Goal: Check status: Check status

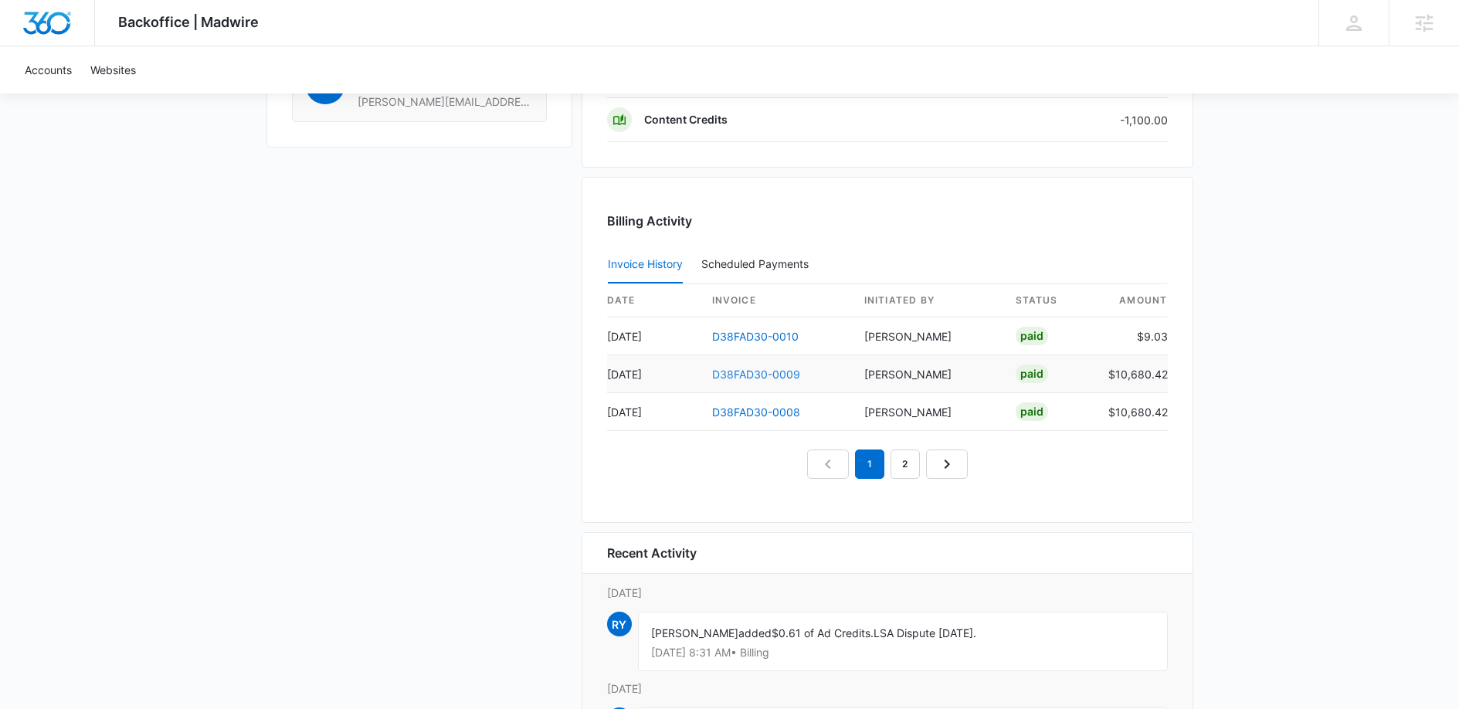
scroll to position [1655, 0]
click at [769, 336] on link "D38FAD30-0010" at bounding box center [755, 334] width 87 height 13
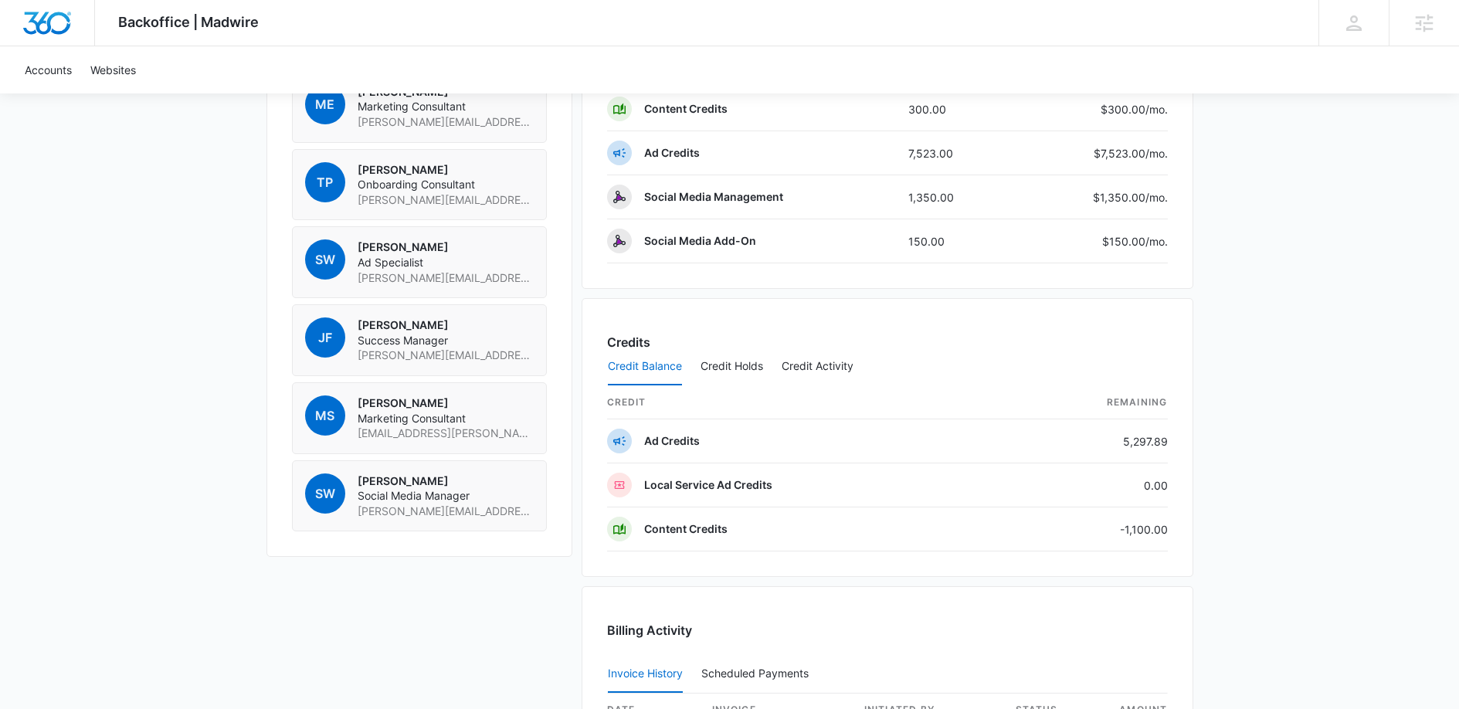
scroll to position [1640, 0]
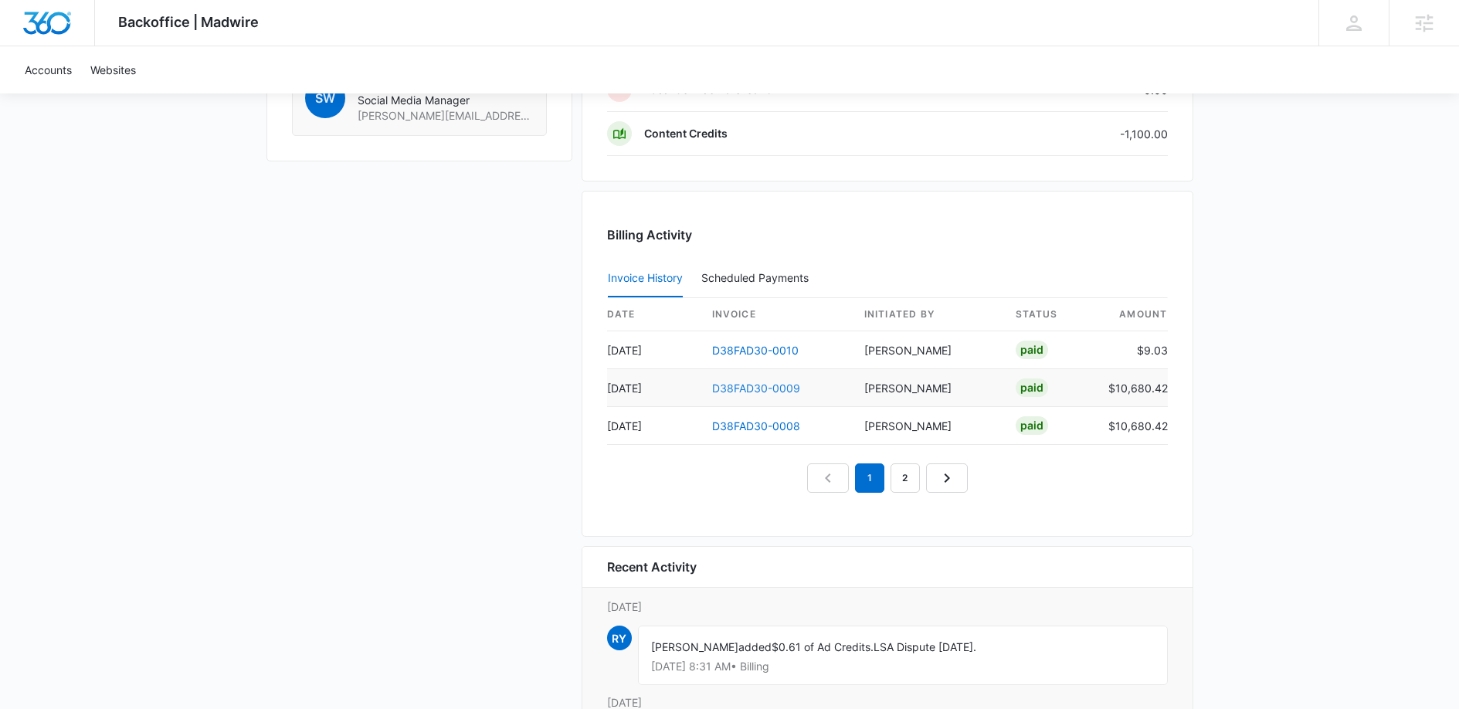
click at [740, 385] on link "D38FAD30-0009" at bounding box center [756, 388] width 88 height 13
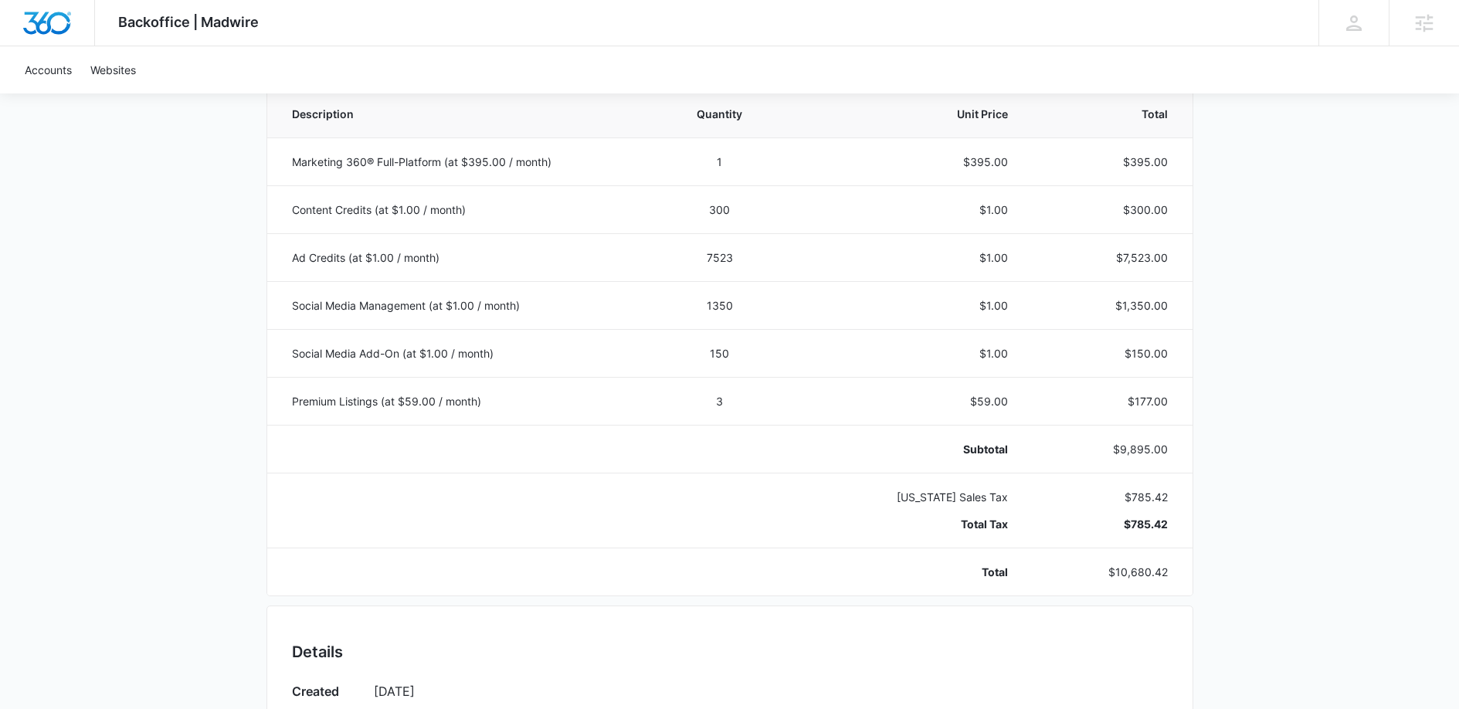
scroll to position [347, 0]
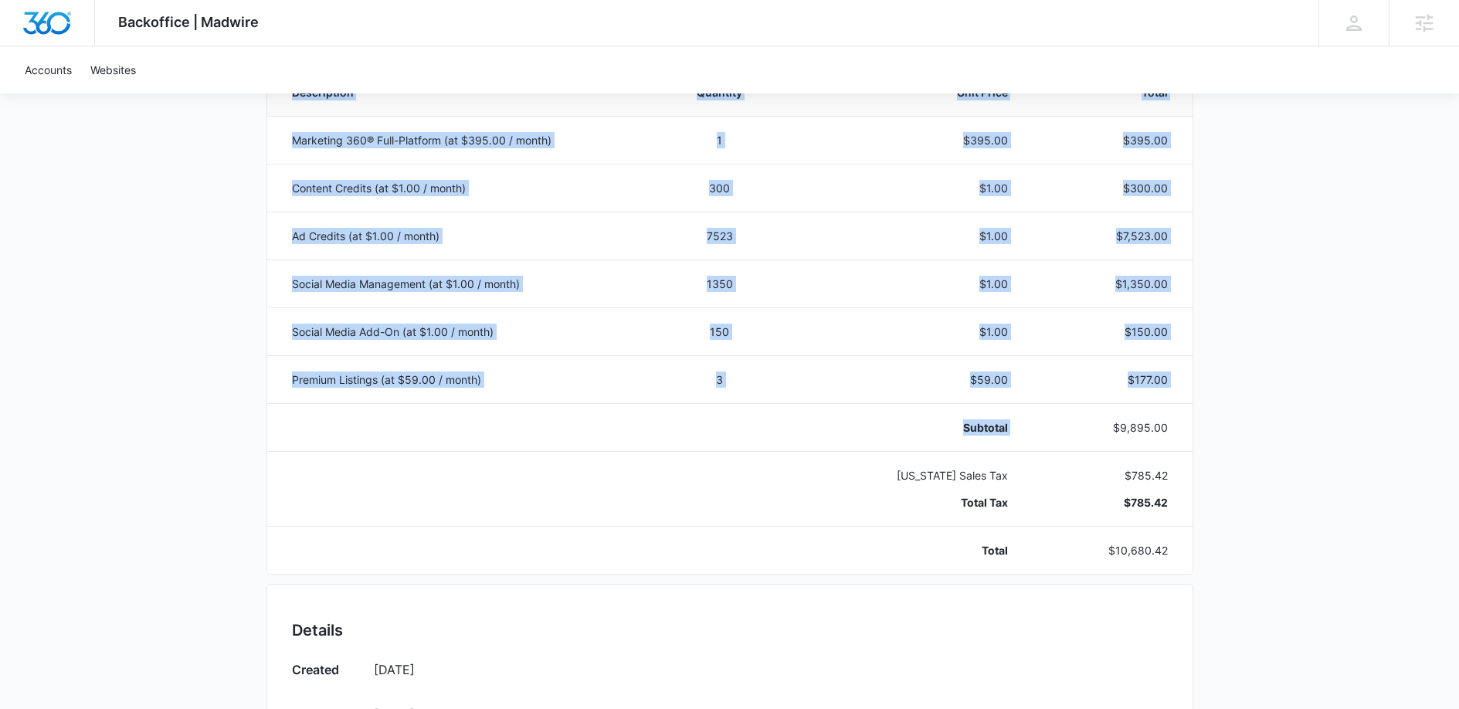
drag, startPoint x: 1076, startPoint y: 426, endPoint x: 1227, endPoint y: 426, distance: 150.6
click at [1227, 426] on div "Backoffice | Madwire Apps Settings GC Gabi CruzMaldonado gabi.cruzmaldonado@mad…" at bounding box center [729, 493] width 1459 height 1680
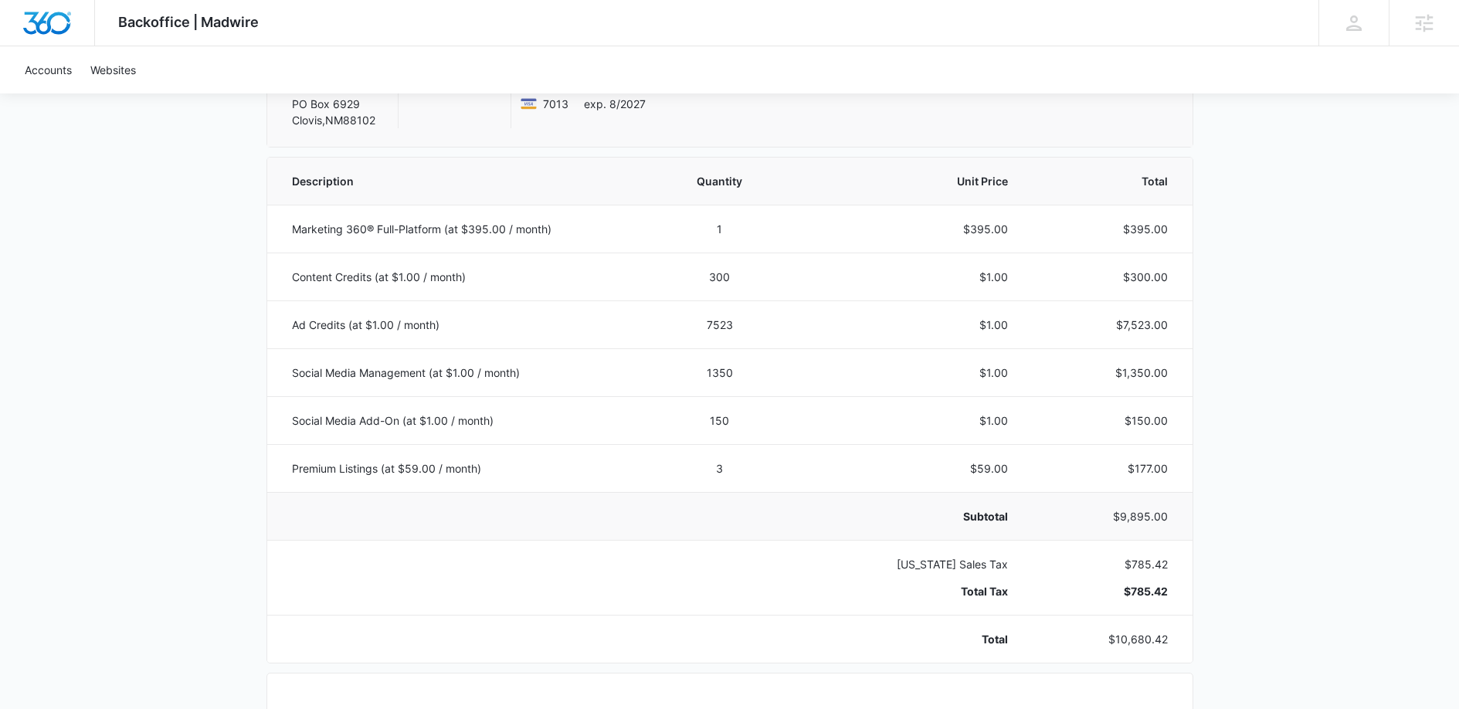
scroll to position [239, 0]
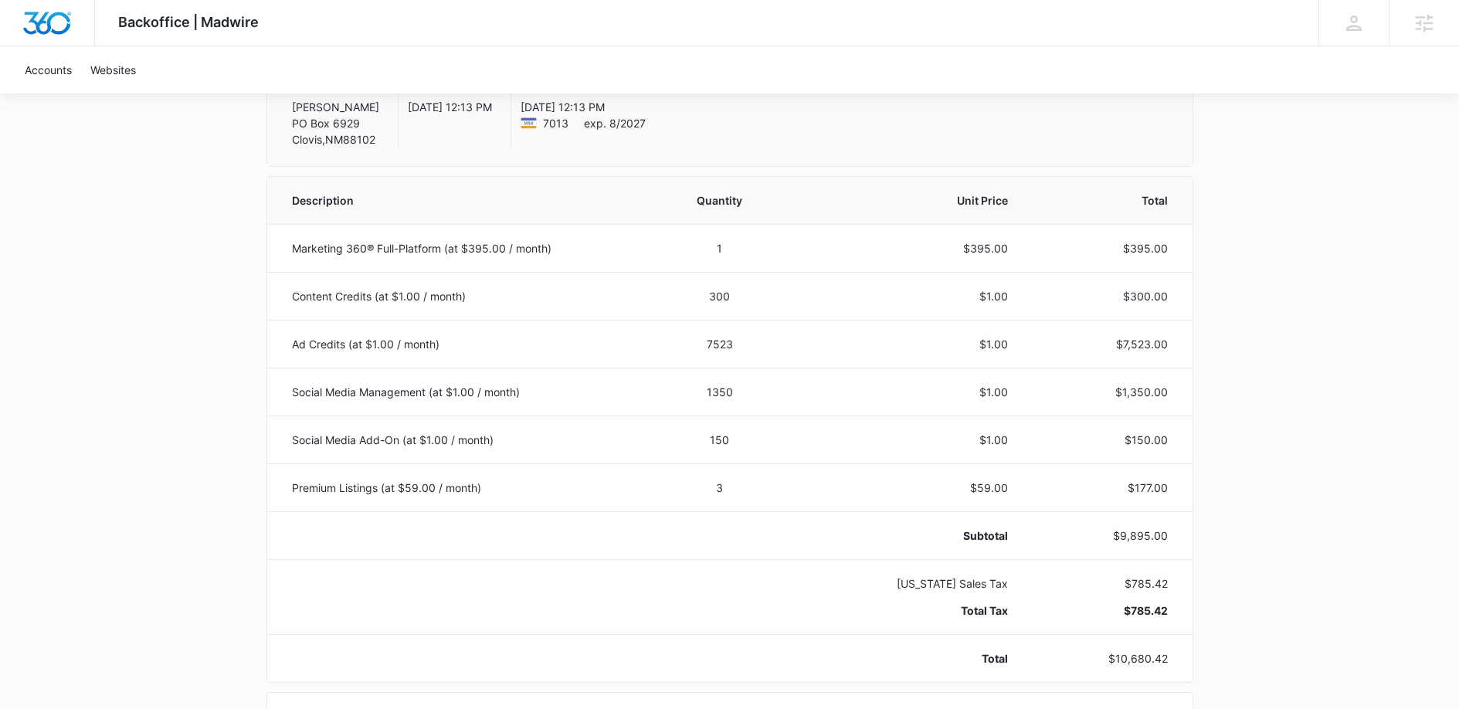
click at [187, 254] on div "Backoffice | Madwire Apps Settings GC Gabi CruzMaldonado gabi.cruzmaldonado@mad…" at bounding box center [729, 601] width 1459 height 1680
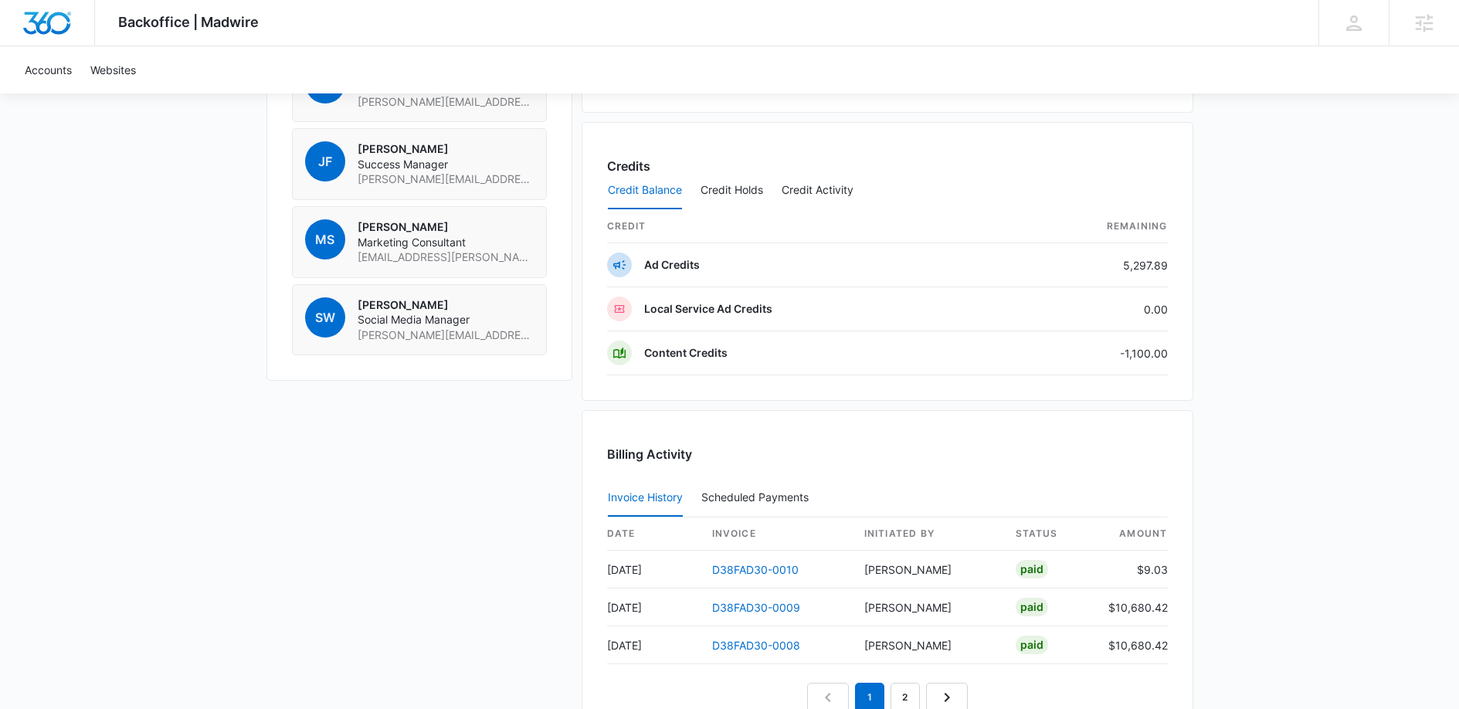
scroll to position [1563, 0]
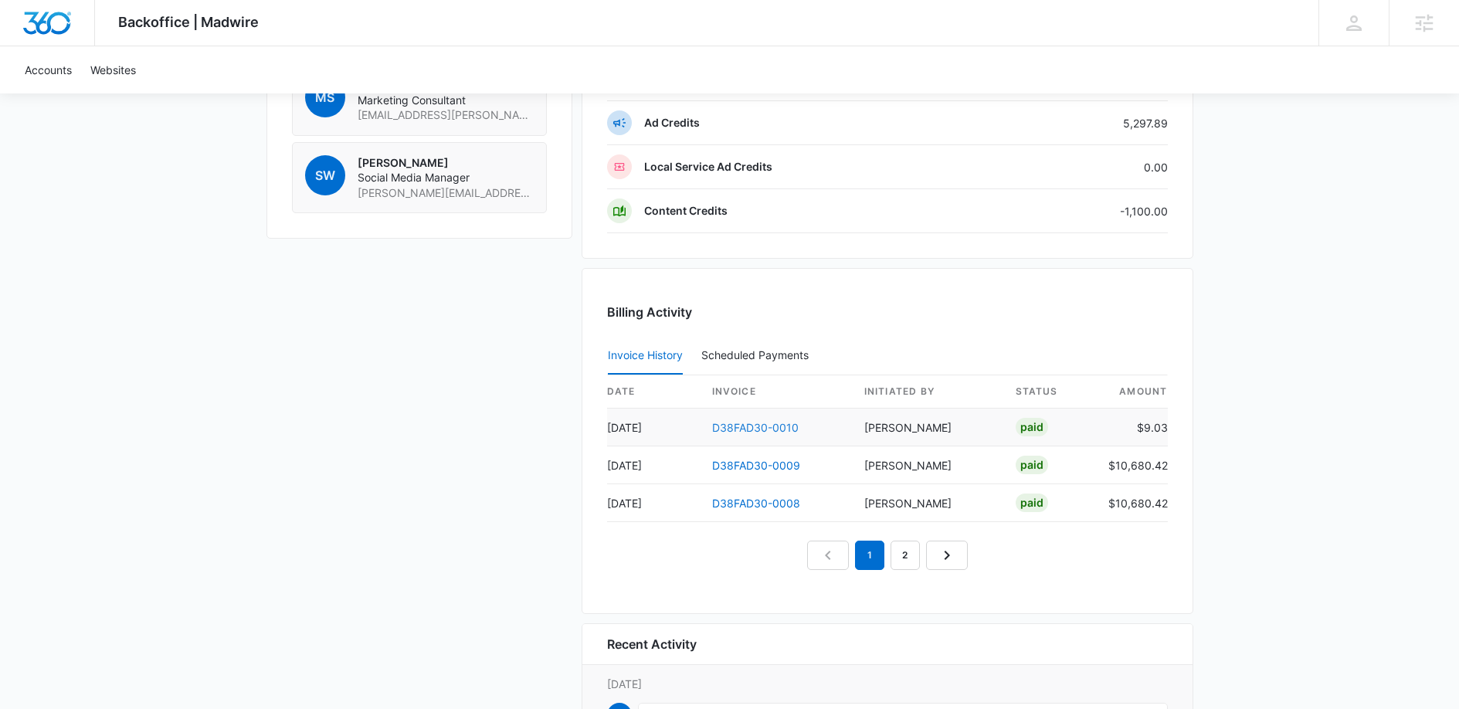
click at [739, 430] on link "D38FAD30-0010" at bounding box center [755, 427] width 87 height 13
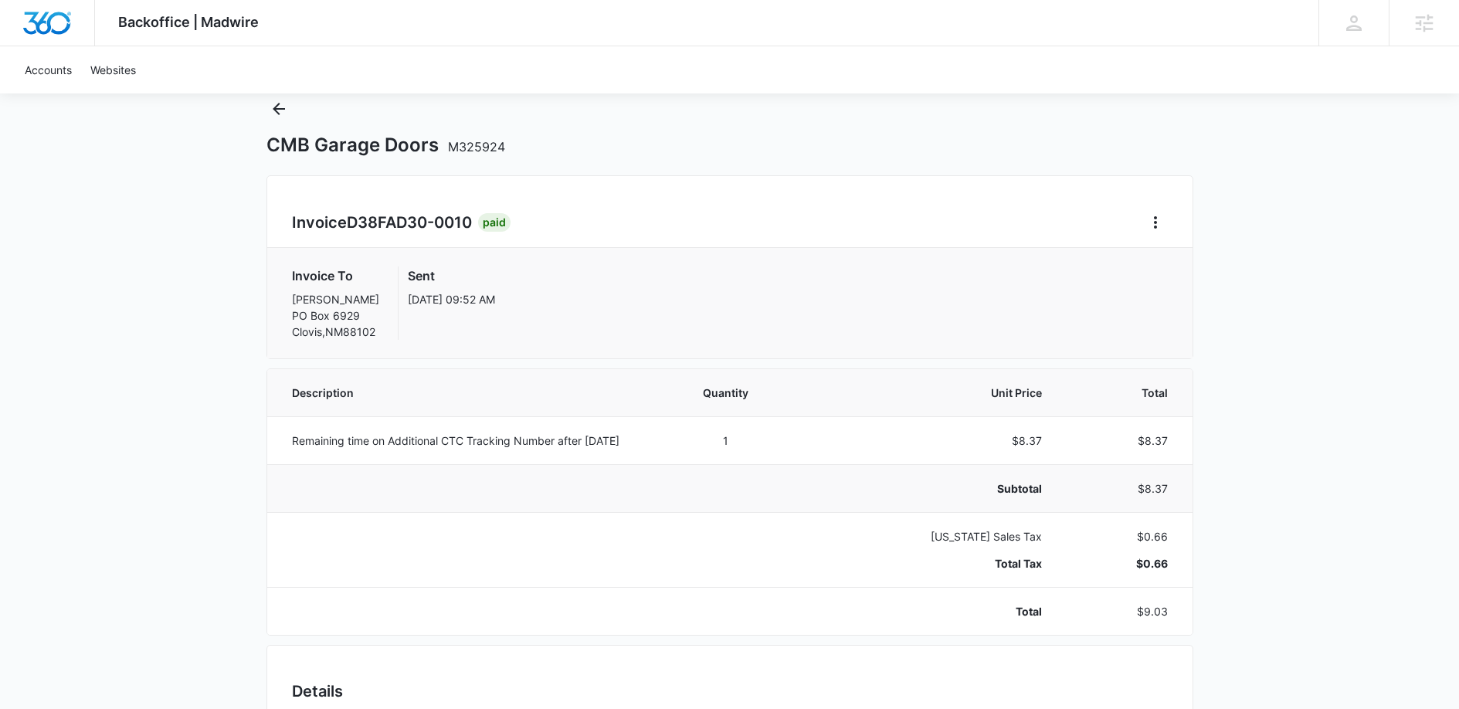
scroll to position [45, 0]
click at [280, 115] on icon "Back" at bounding box center [279, 110] width 19 height 19
